Goal: Check status

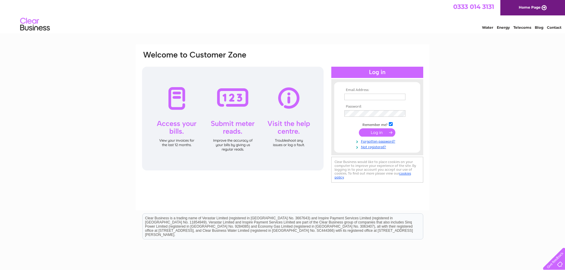
type input "[EMAIL_ADDRESS][DOMAIN_NAME]"
click at [367, 136] on input "submit" at bounding box center [377, 133] width 37 height 8
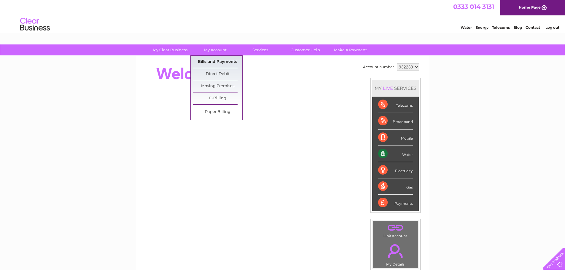
click at [219, 66] on link "Bills and Payments" at bounding box center [217, 62] width 49 height 12
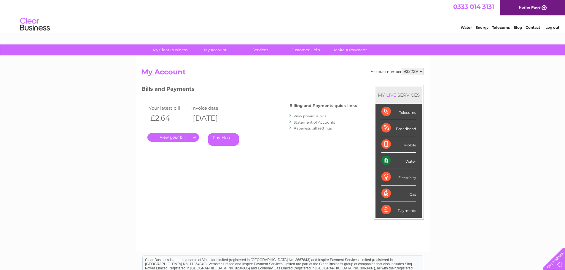
click at [186, 135] on link "." at bounding box center [174, 137] width 52 height 9
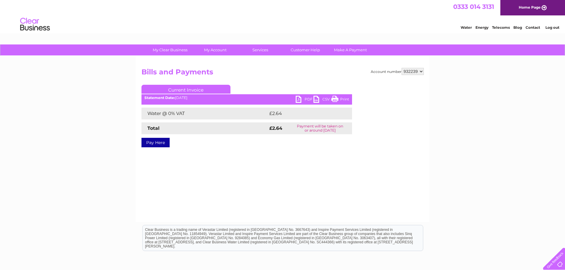
click at [337, 100] on link "Print" at bounding box center [341, 100] width 18 height 9
